Goal: Contribute content

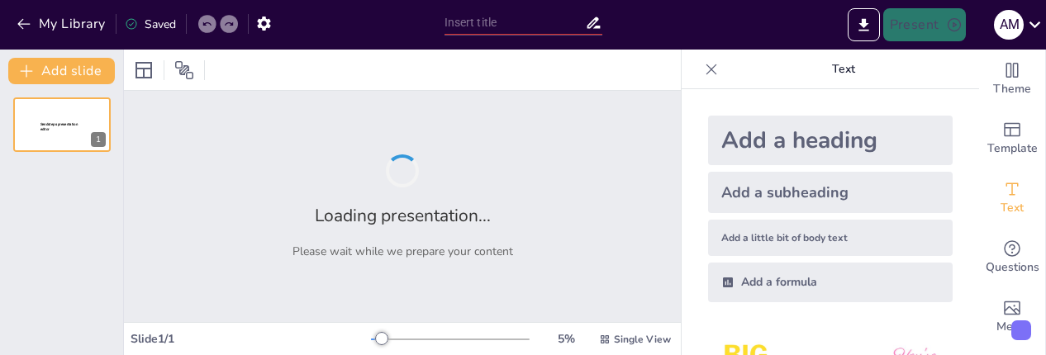
scroll to position [190, 0]
type input "New Sendsteps"
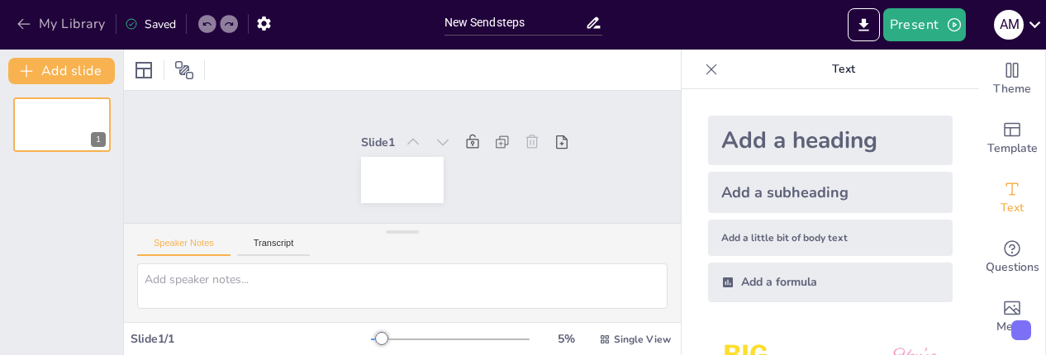
click at [19, 24] on icon "button" at bounding box center [23, 24] width 12 height 11
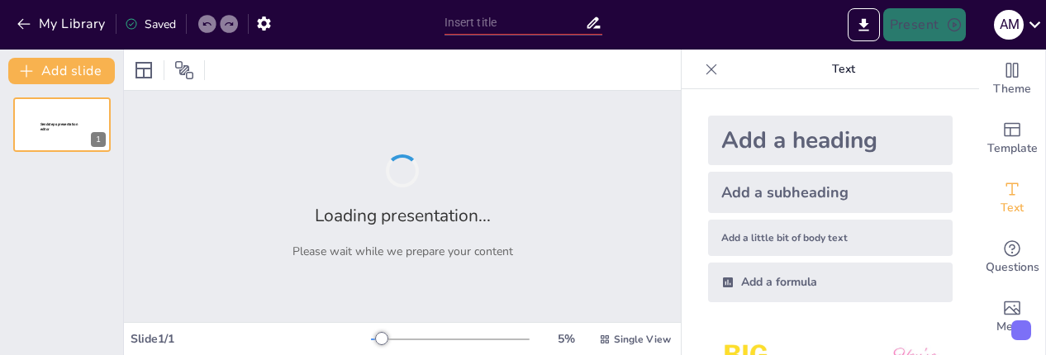
type input "Integración Efectiva: Manual de Bienvenida para Nuevos Colaboradores en Comerci…"
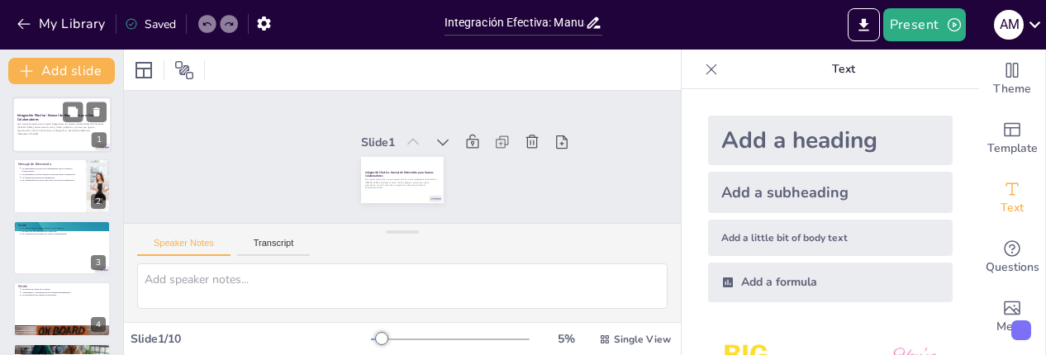
click at [63, 131] on p "Este manual proporciona una guía integral para los nuevos colaboradores de Come…" at bounding box center [61, 127] width 89 height 9
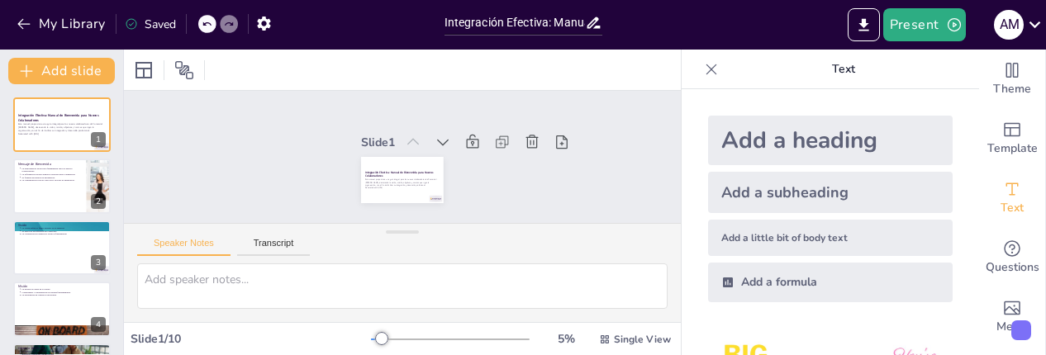
click at [437, 335] on div at bounding box center [450, 339] width 159 height 13
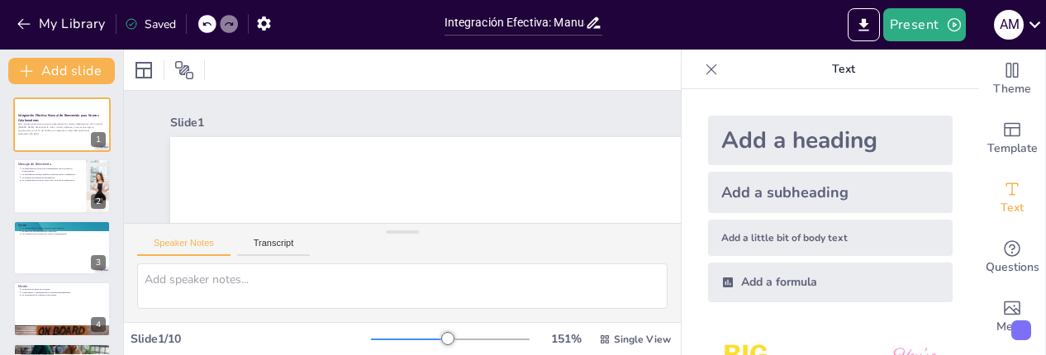
click at [703, 69] on icon at bounding box center [711, 69] width 17 height 17
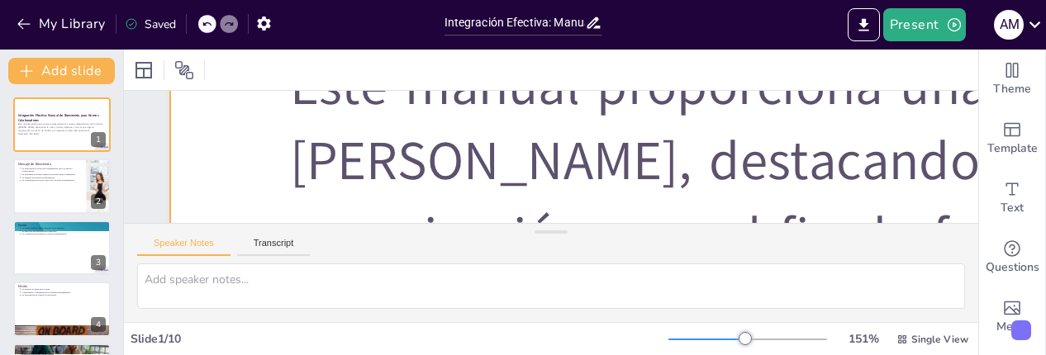
scroll to position [744, 0]
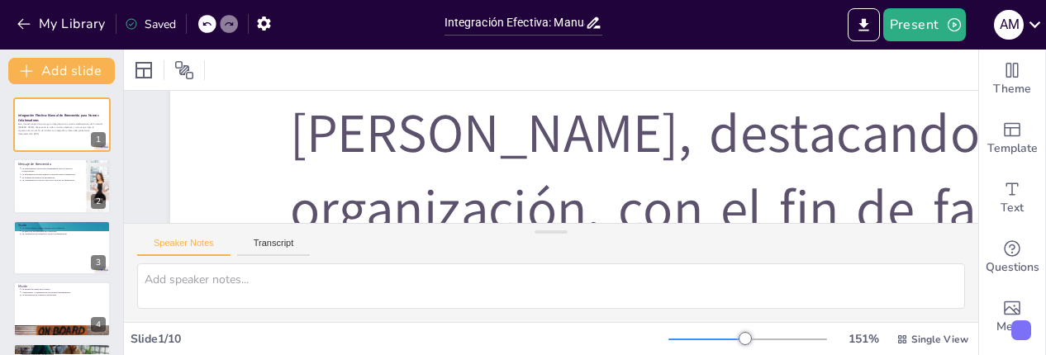
click at [675, 339] on div at bounding box center [706, 340] width 77 height 2
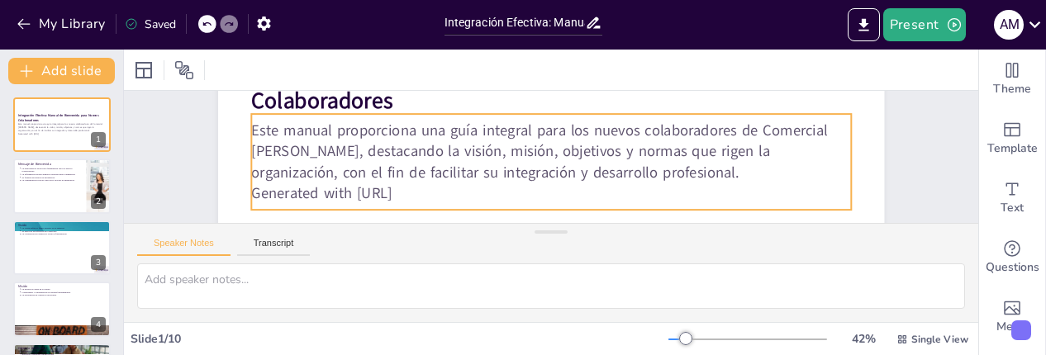
scroll to position [219, 0]
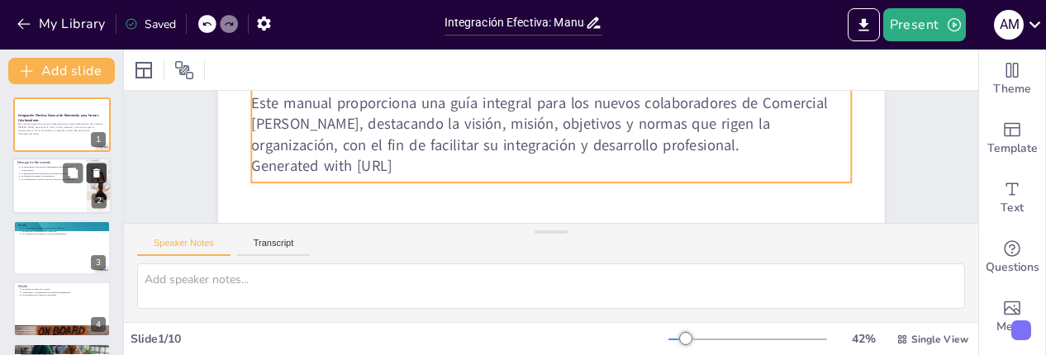
click at [462, 164] on p "Generated with Sendsteps.ai" at bounding box center [549, 165] width 591 height 145
click at [69, 183] on button at bounding box center [73, 174] width 20 height 20
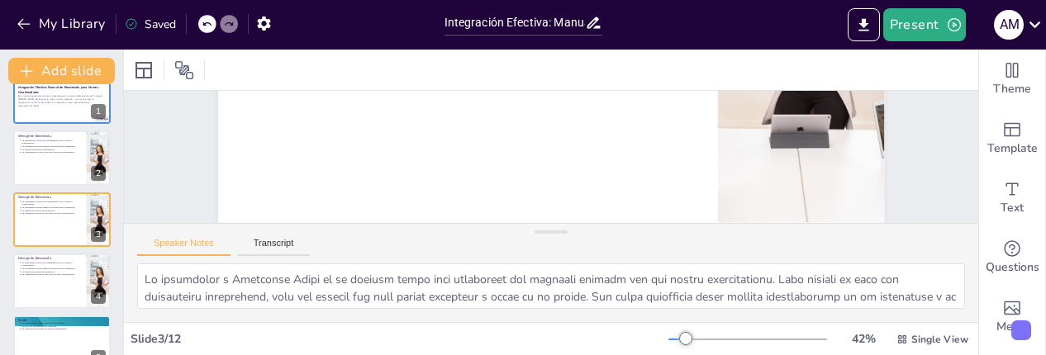
scroll to position [302, 0]
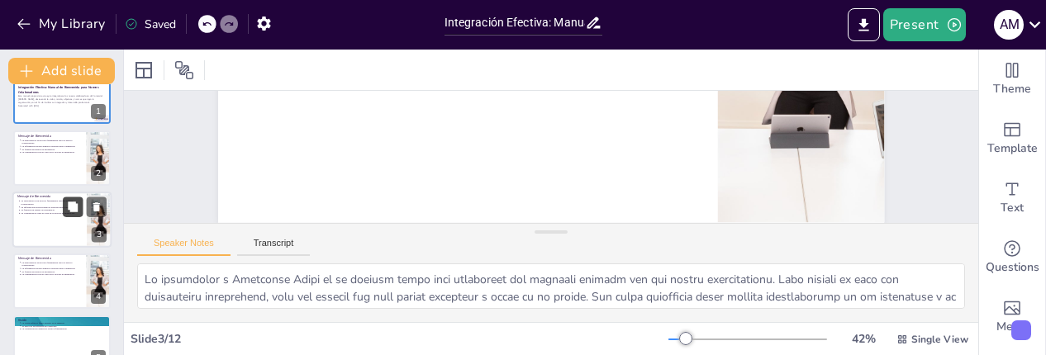
click at [68, 212] on icon at bounding box center [73, 207] width 12 height 12
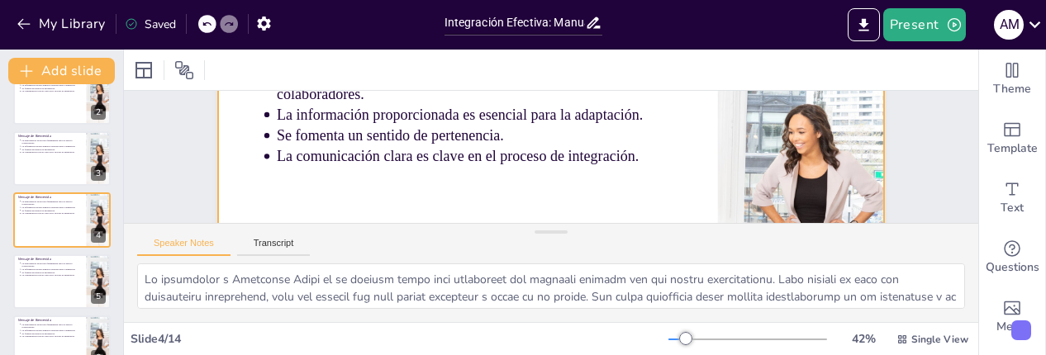
scroll to position [165, 0]
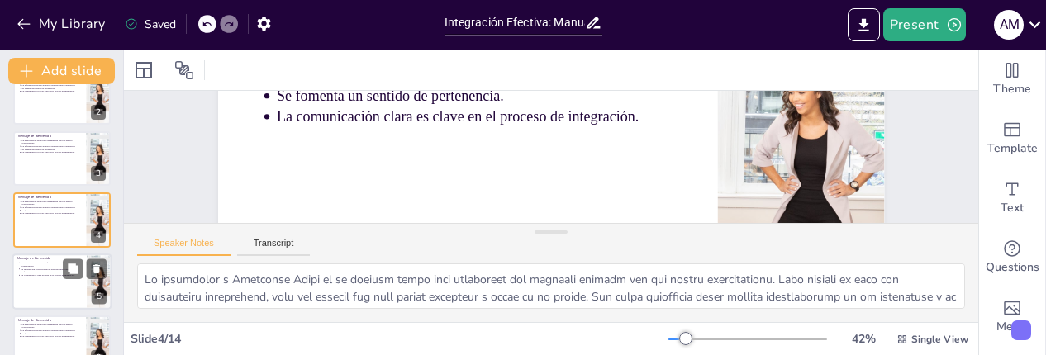
click at [31, 297] on div at bounding box center [61, 282] width 99 height 56
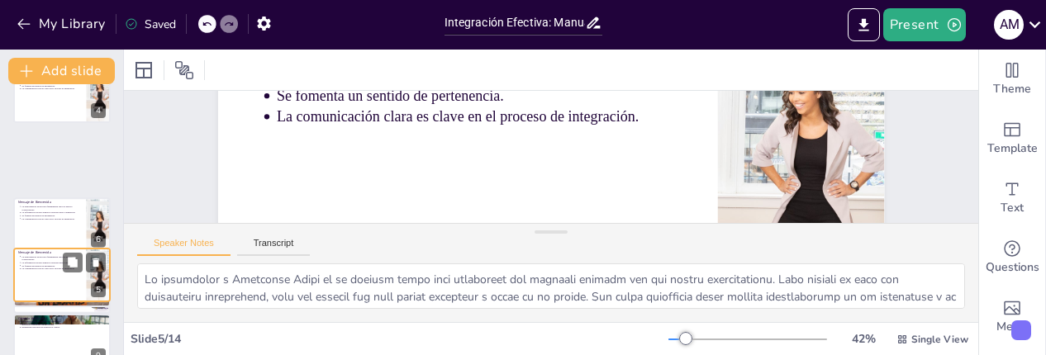
scroll to position [168, 0]
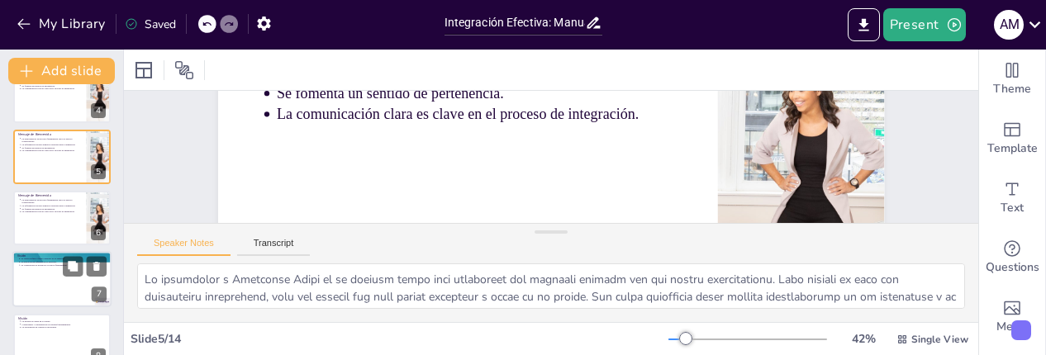
click at [31, 264] on p "La contribución al desarrollo social es fundamental." at bounding box center [64, 265] width 86 height 3
click at [31, 323] on p "Compromiso y transparencia son pilares fundamentales." at bounding box center [63, 324] width 84 height 3
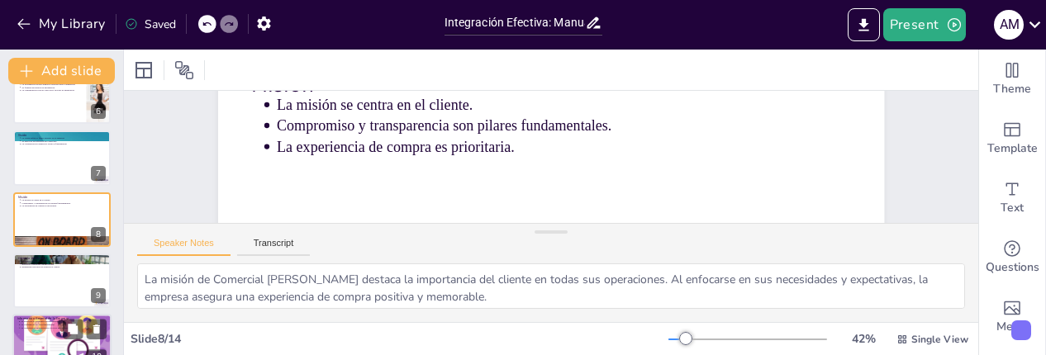
scroll to position [165, 0]
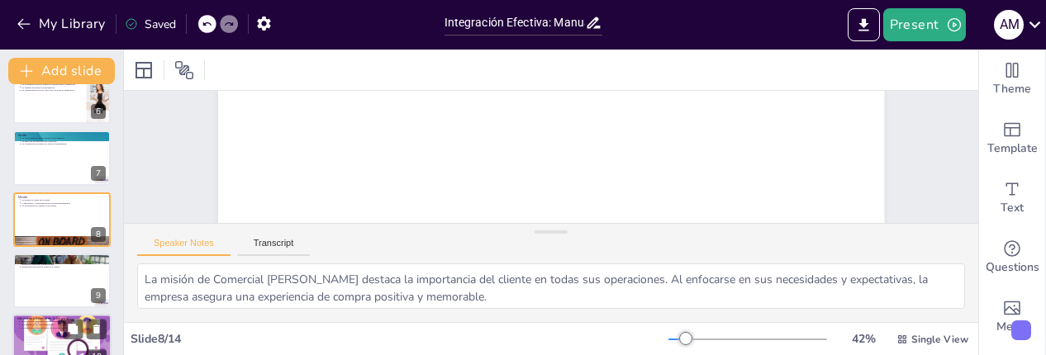
click at [40, 330] on div "La ubicación es estratégica para el negocio. La confianza es un valor fundament…" at bounding box center [61, 325] width 89 height 9
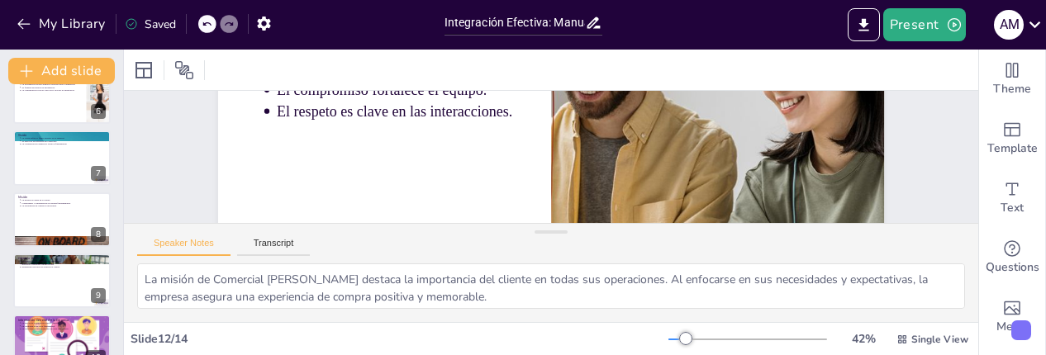
type textarea "La honestidad es un valor fundamental en el código de conducta de Comercial Jos…"
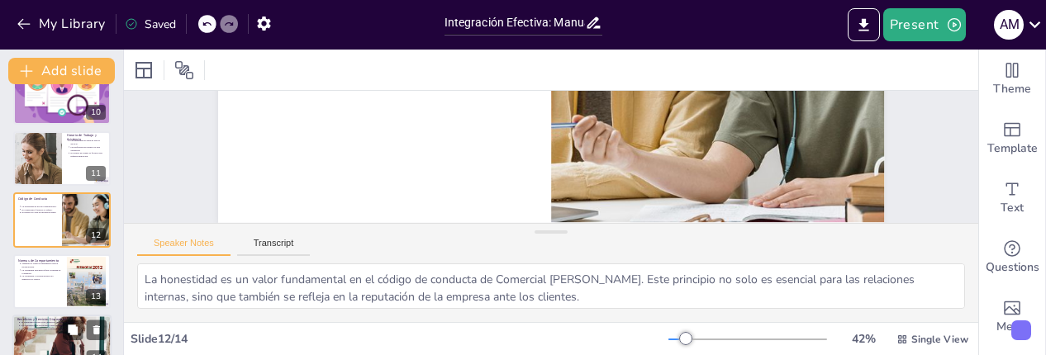
scroll to position [609, 0]
